Goal: Find specific page/section

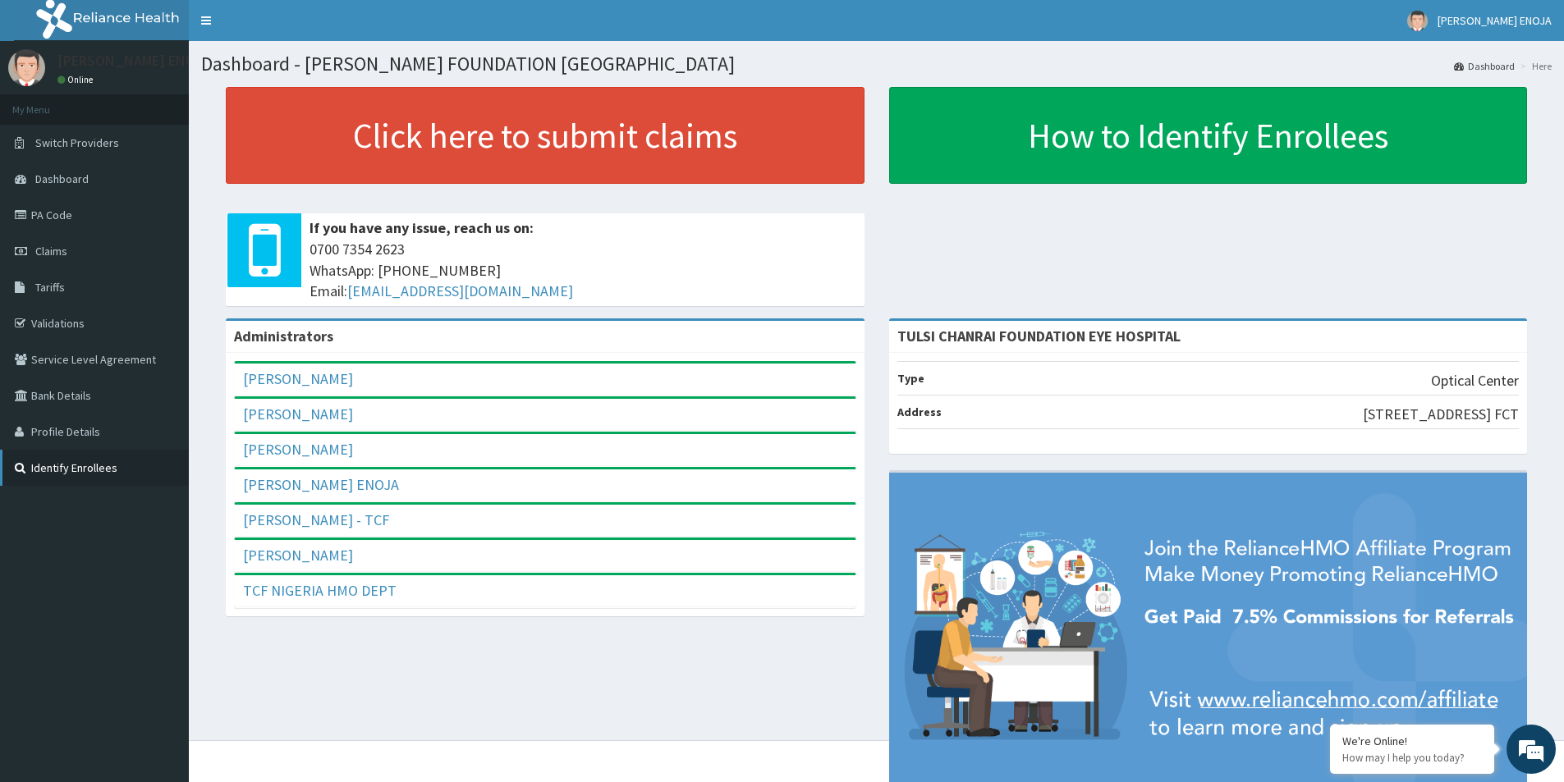
click at [71, 474] on link "Identify Enrollees" at bounding box center [94, 468] width 189 height 36
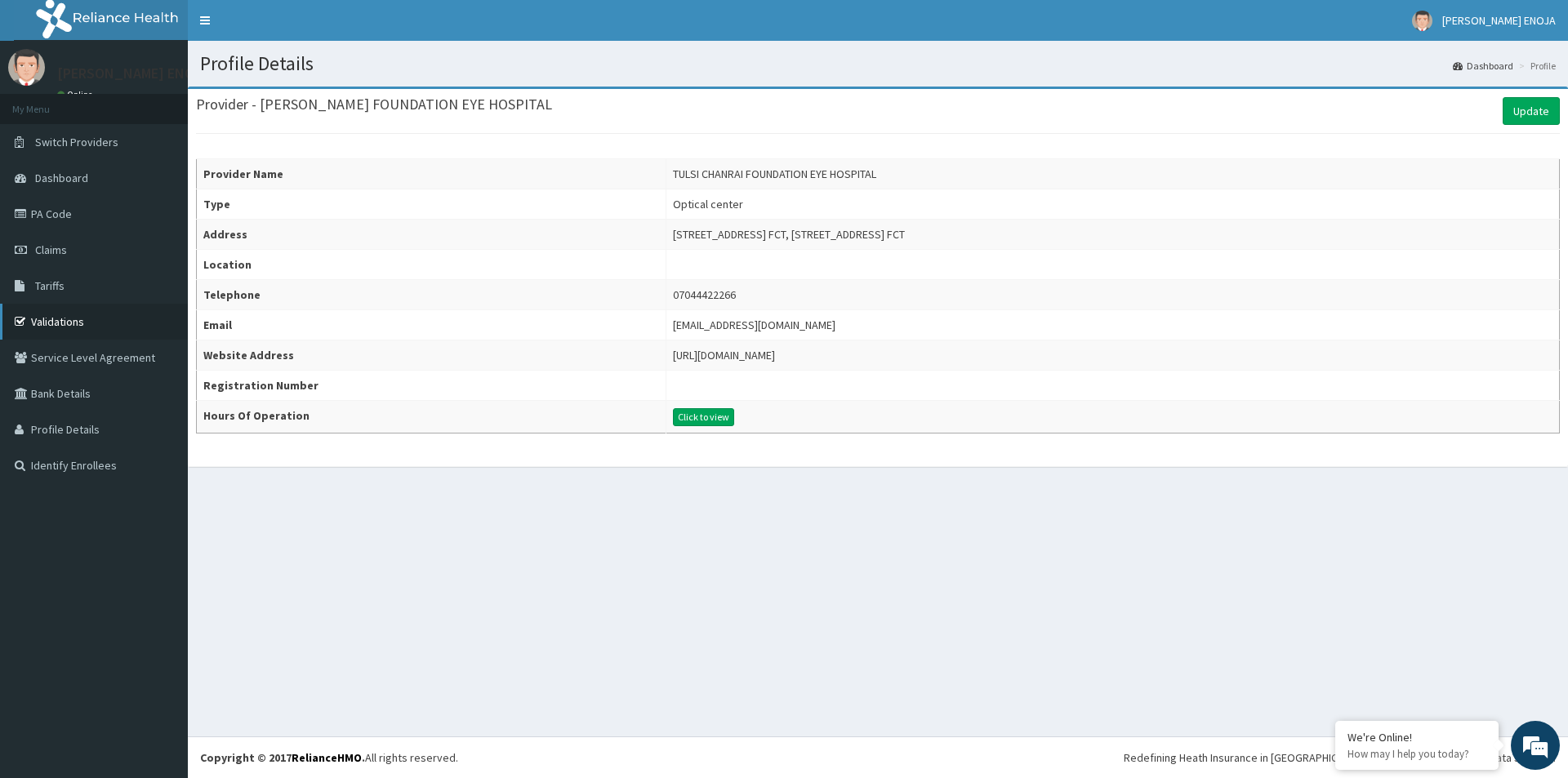
click at [61, 319] on link "Validations" at bounding box center [94, 321] width 188 height 36
